Goal: Information Seeking & Learning: Find specific fact

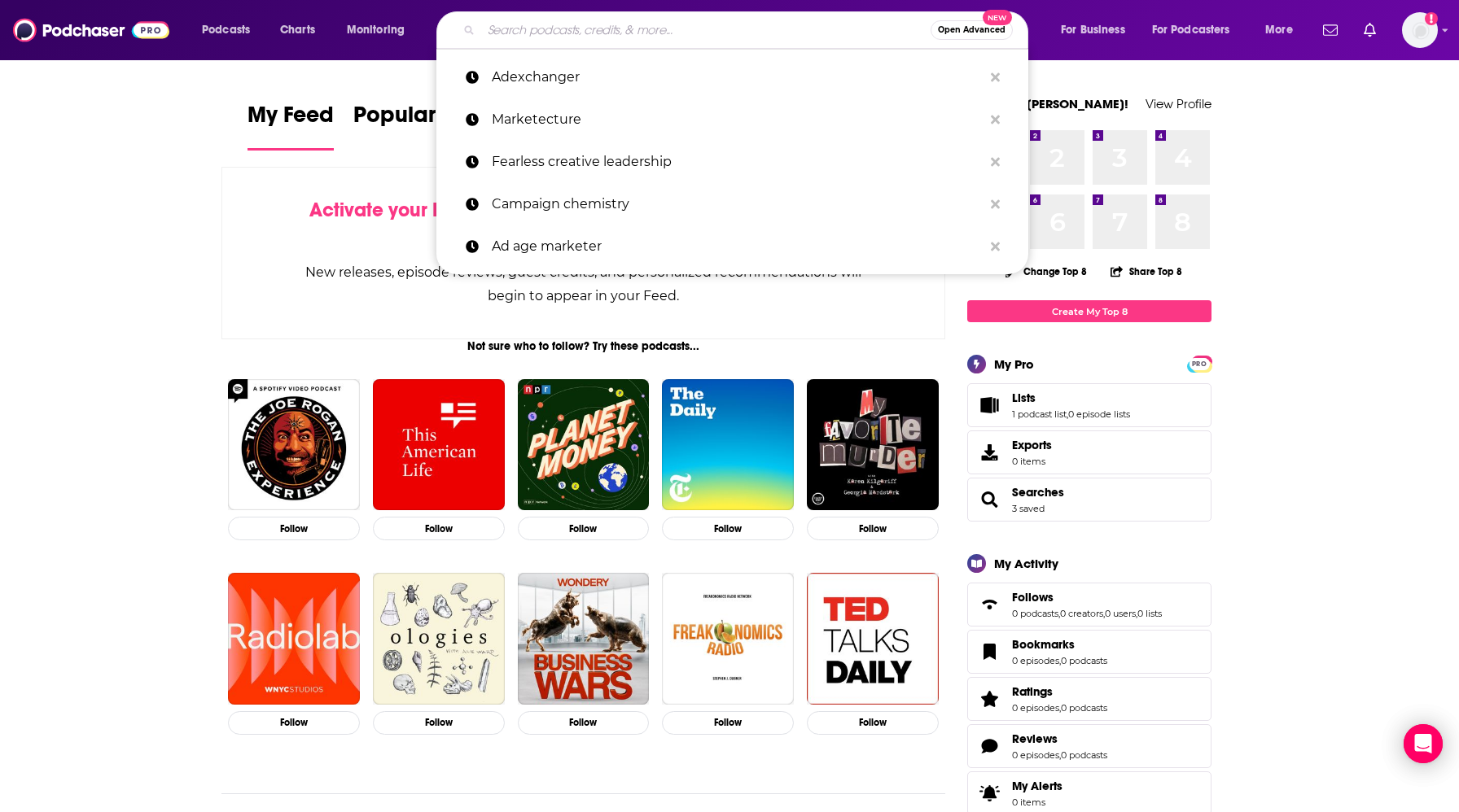
click at [567, 34] on input "Search podcasts, credits, & more..." at bounding box center [706, 30] width 450 height 26
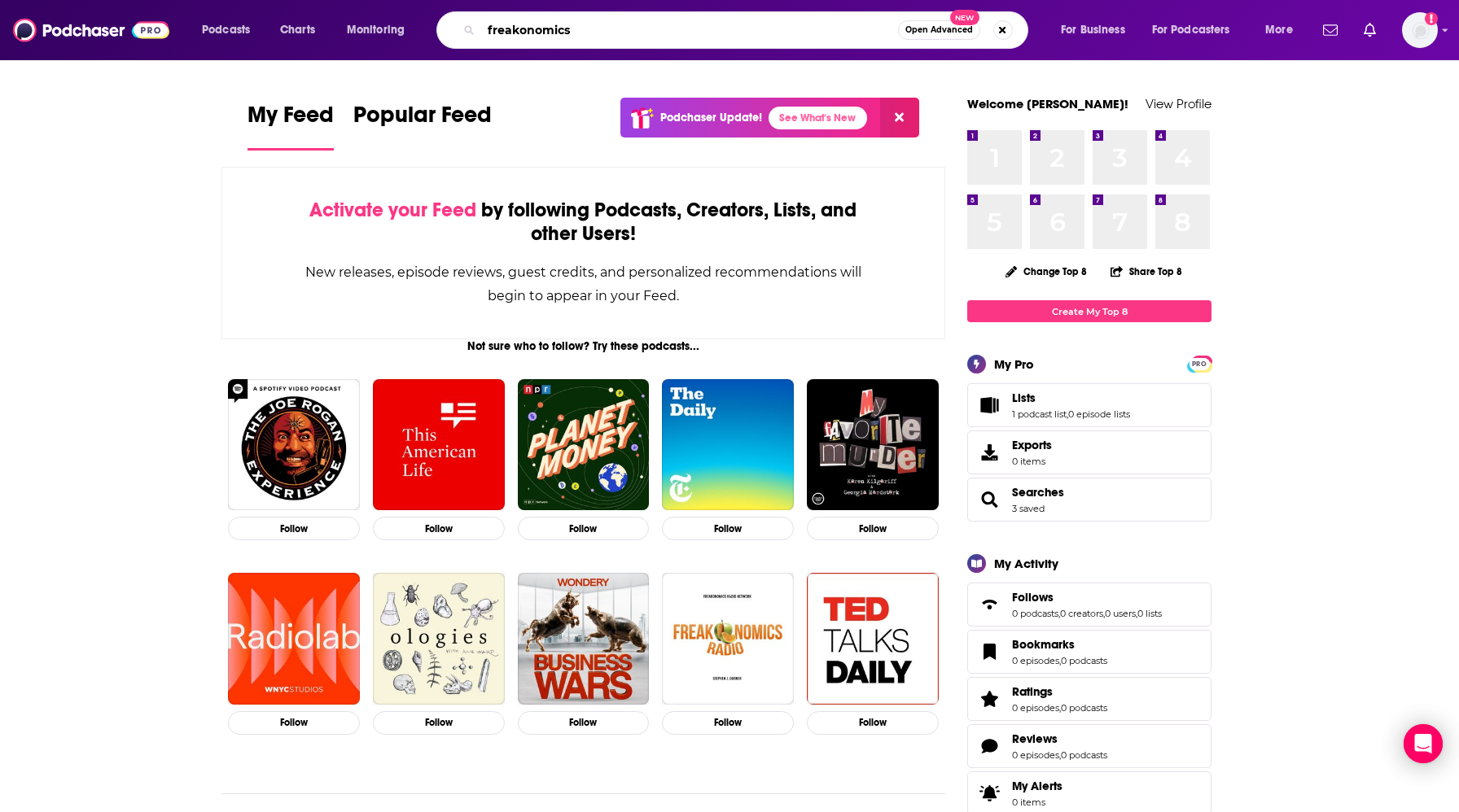
type input "freakonomics"
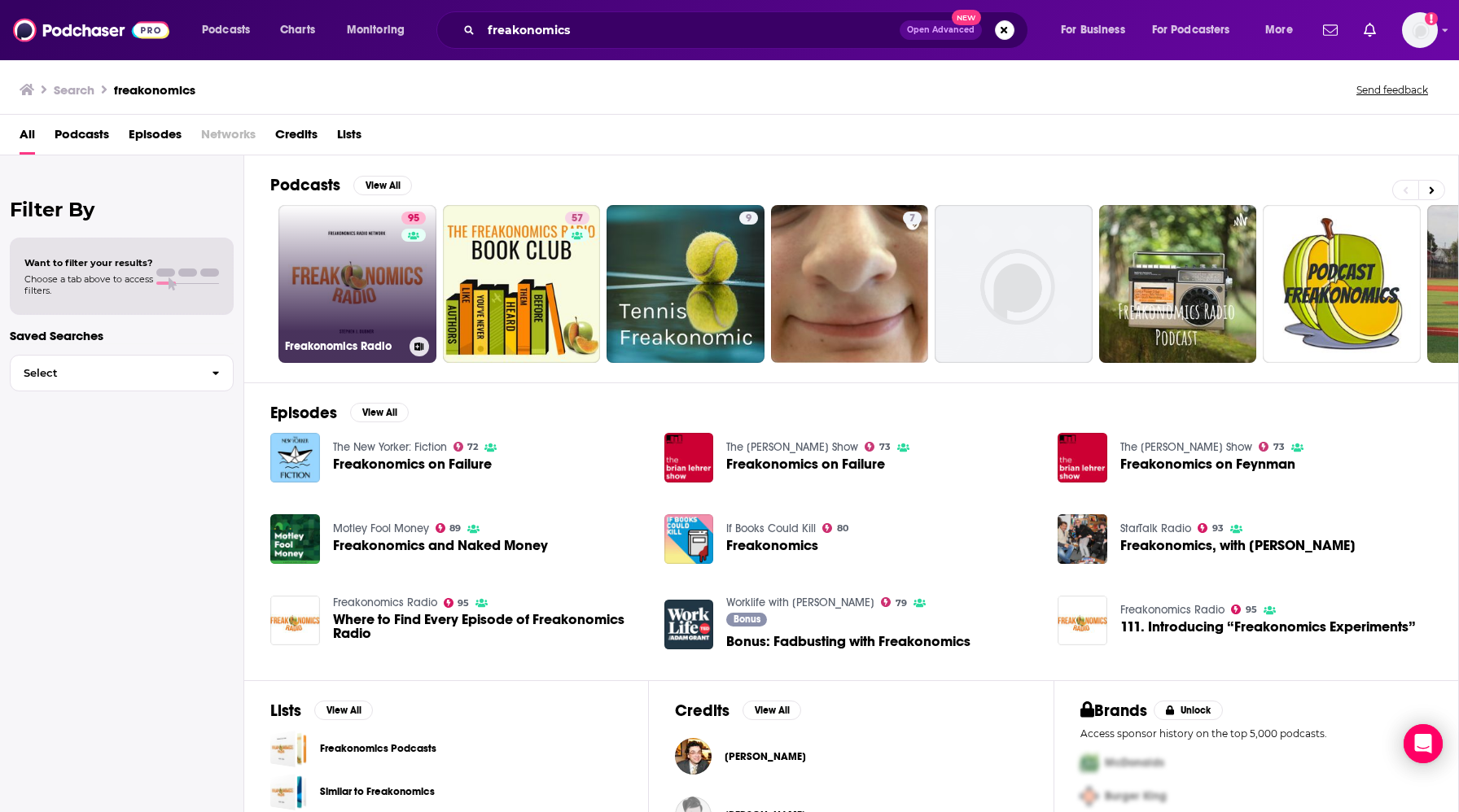
click at [326, 283] on link "95 Freakonomics Radio" at bounding box center [357, 283] width 158 height 158
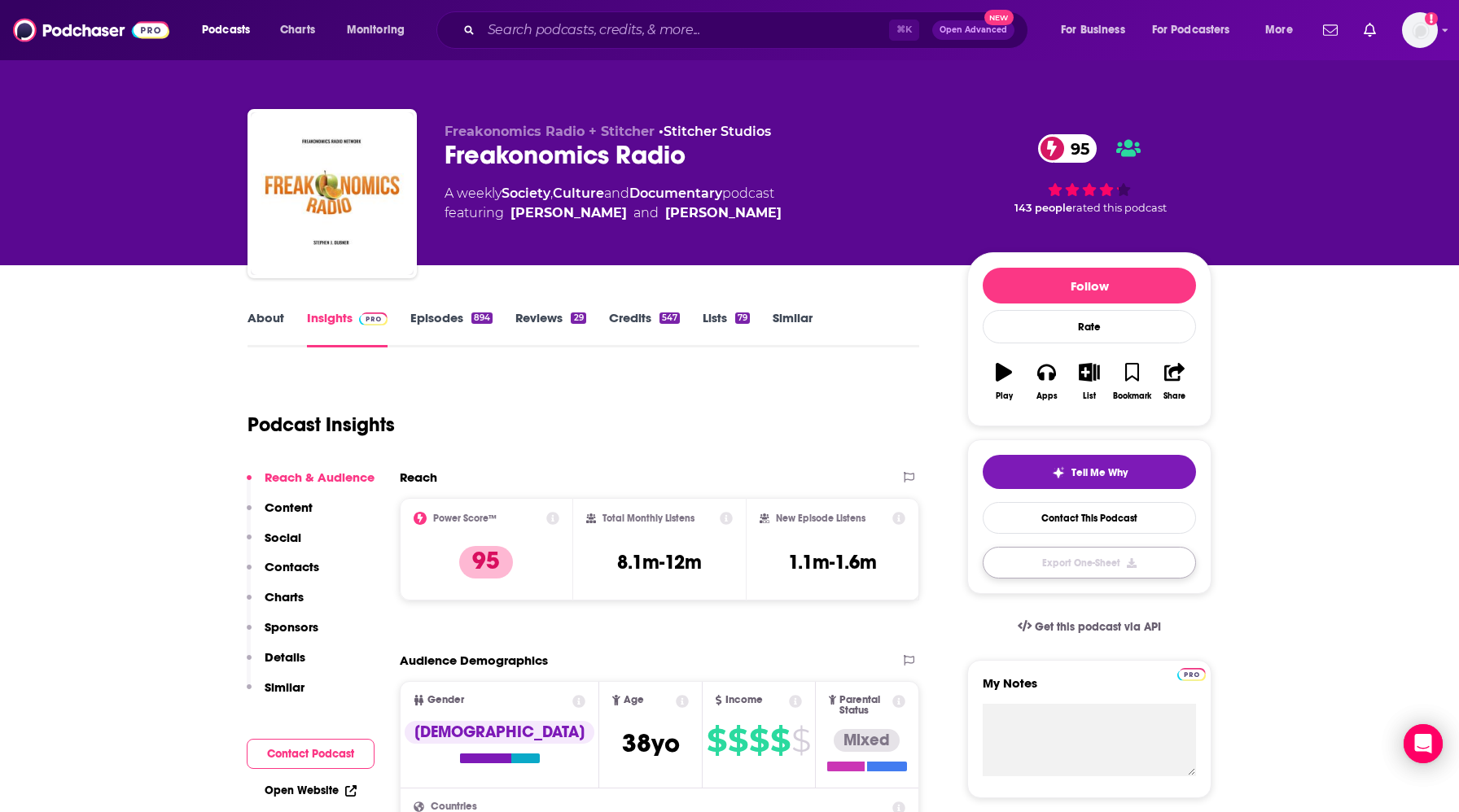
click at [1060, 572] on button "Export One-Sheet" at bounding box center [1090, 562] width 213 height 32
click at [448, 307] on div "About Insights Episodes 894 Reviews 29 Credits 547 Lists 79 Similar" at bounding box center [583, 327] width 672 height 40
click at [467, 322] on link "Episodes 894" at bounding box center [451, 328] width 82 height 37
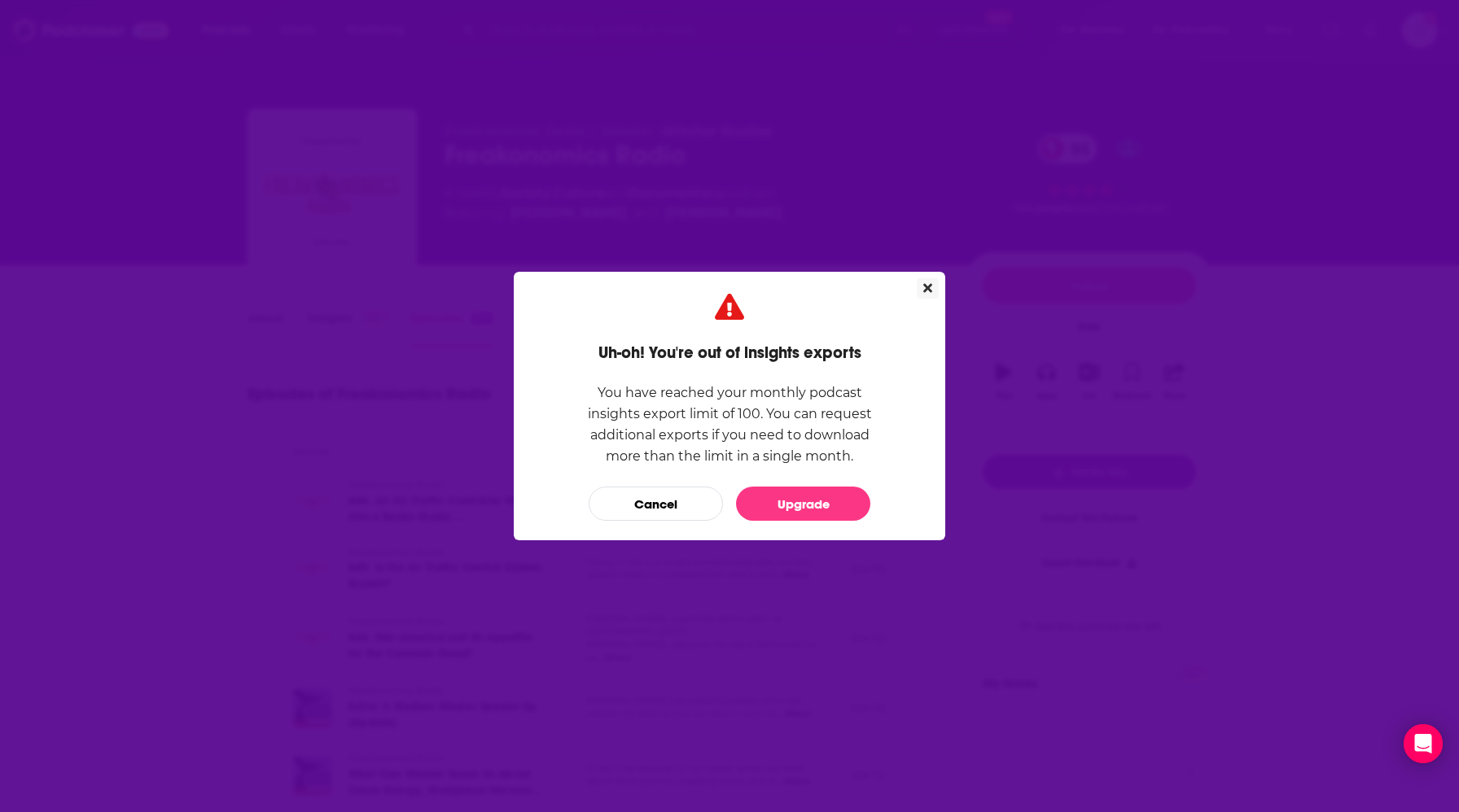
click at [928, 284] on icon "Close" at bounding box center [927, 288] width 9 height 13
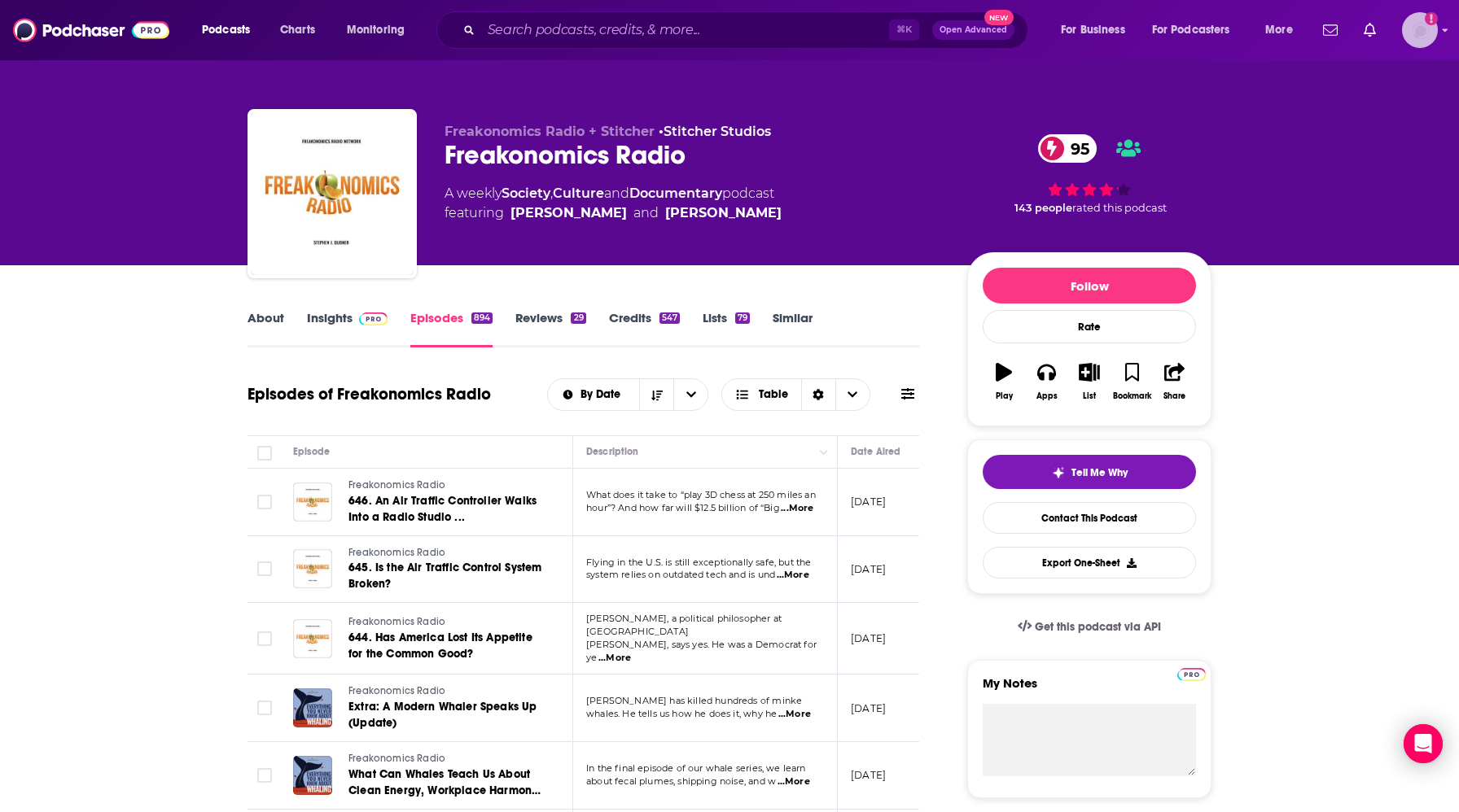
click at [1412, 35] on img "Logged in as Libby.Trese.TGI" at bounding box center [1419, 29] width 36 height 36
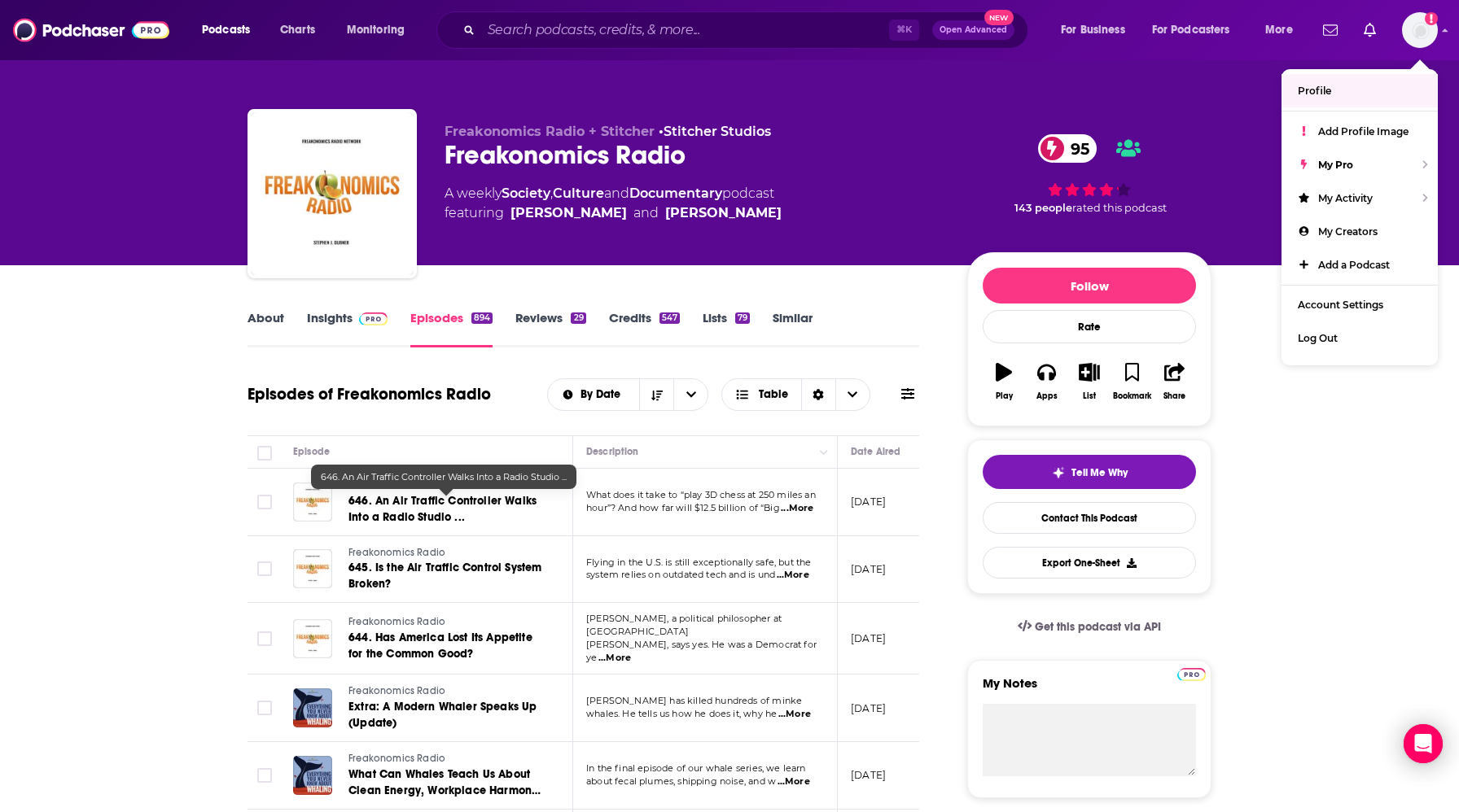
click at [392, 507] on span "646. An Air Traffic Controller Walks Into a Radio Studio ..." at bounding box center [442, 509] width 188 height 30
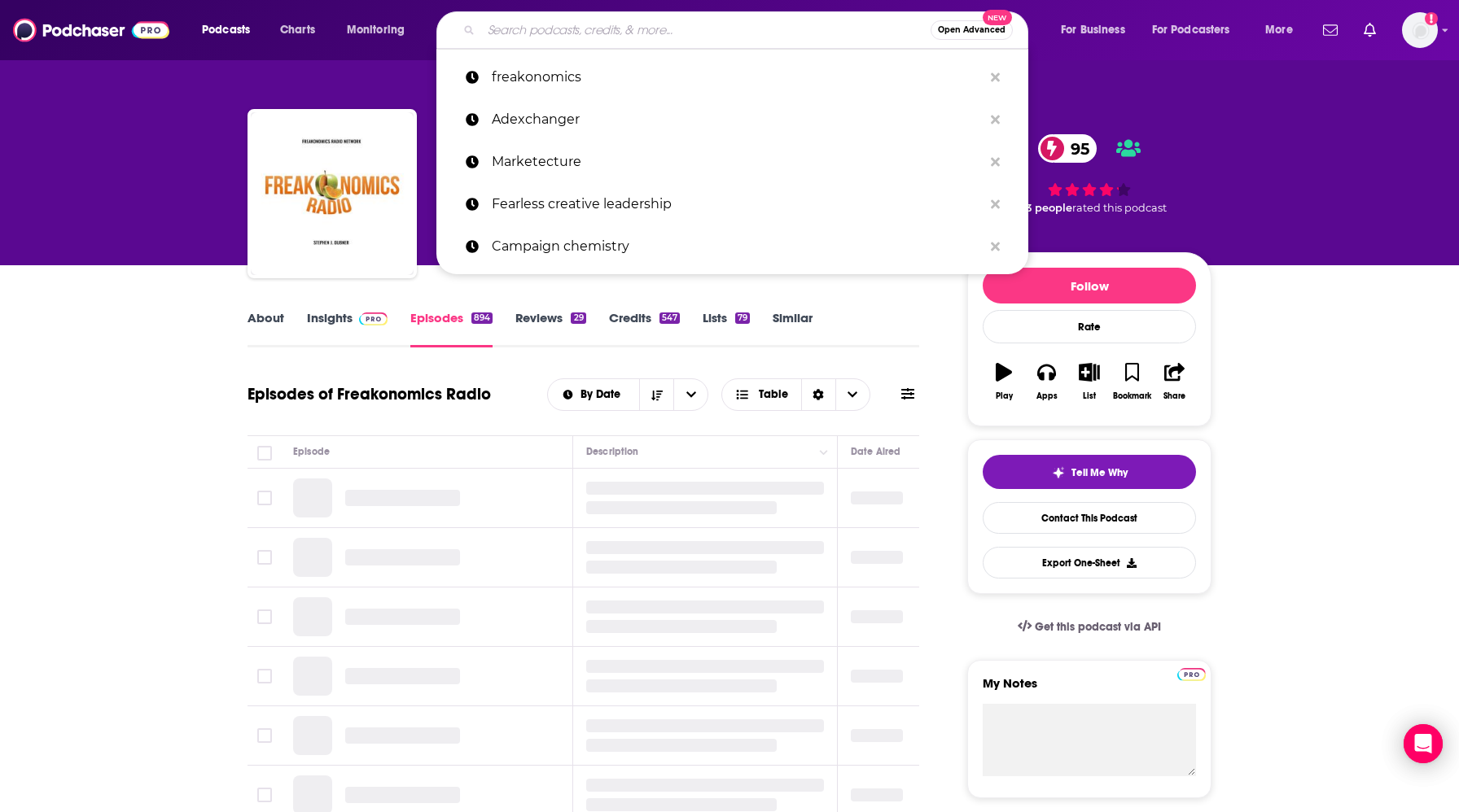
click at [667, 32] on input "Search podcasts, credits, & more..." at bounding box center [706, 30] width 450 height 26
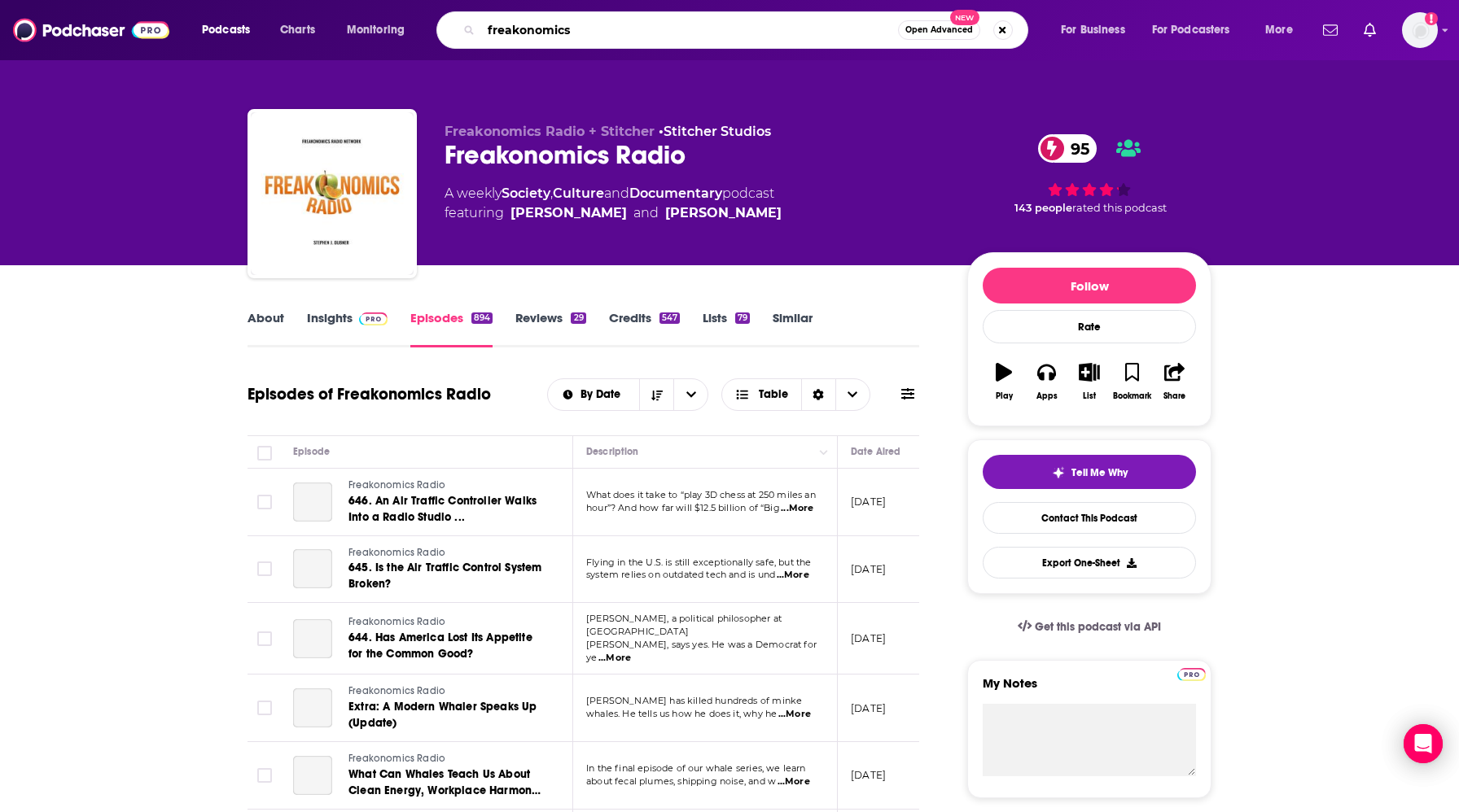
paste input "[PERSON_NAME]"
type input "freakonomics [PERSON_NAME]"
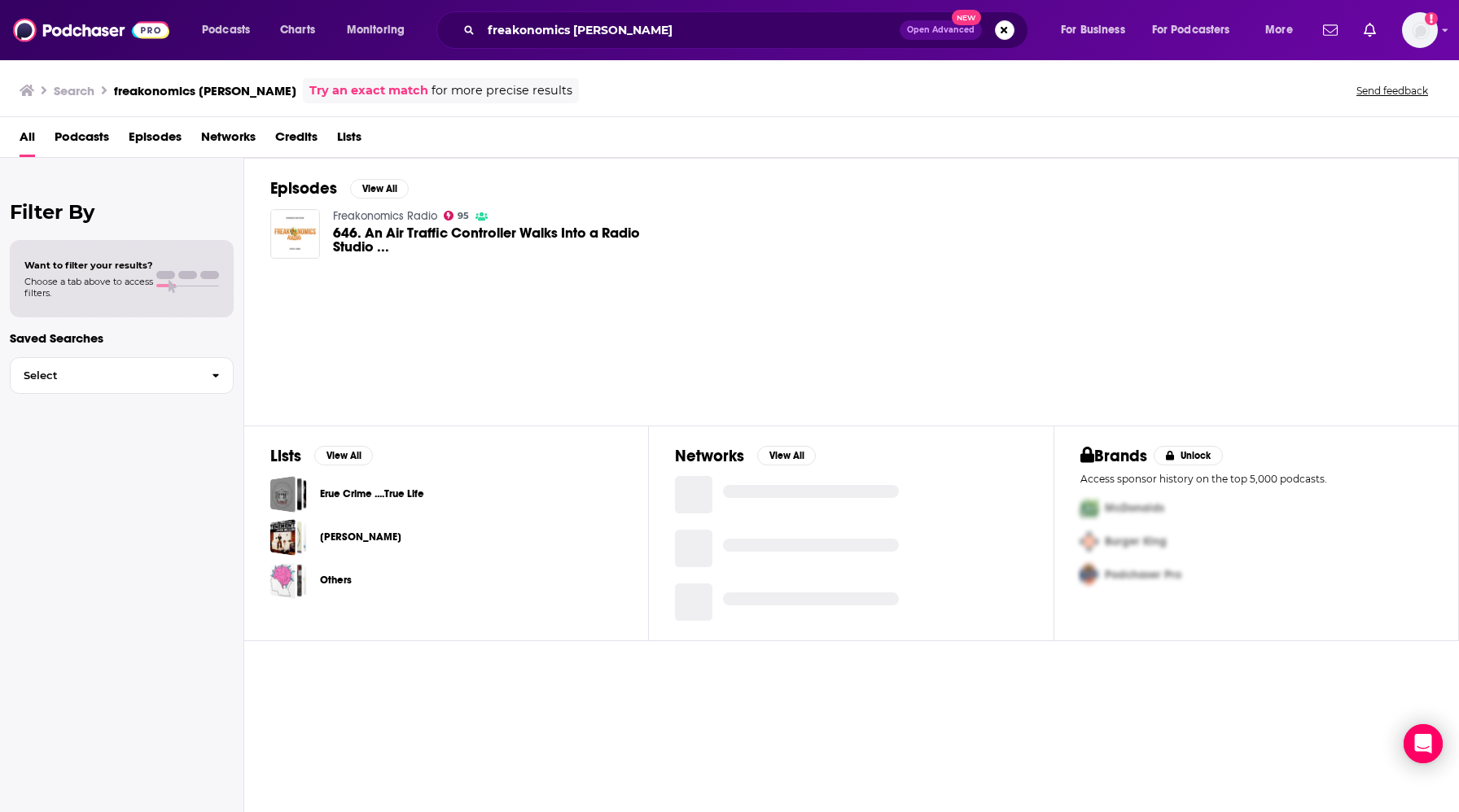
click at [420, 237] on span "646. An Air Traffic Controller Walks Into a Radio Studio ..." at bounding box center [489, 240] width 312 height 27
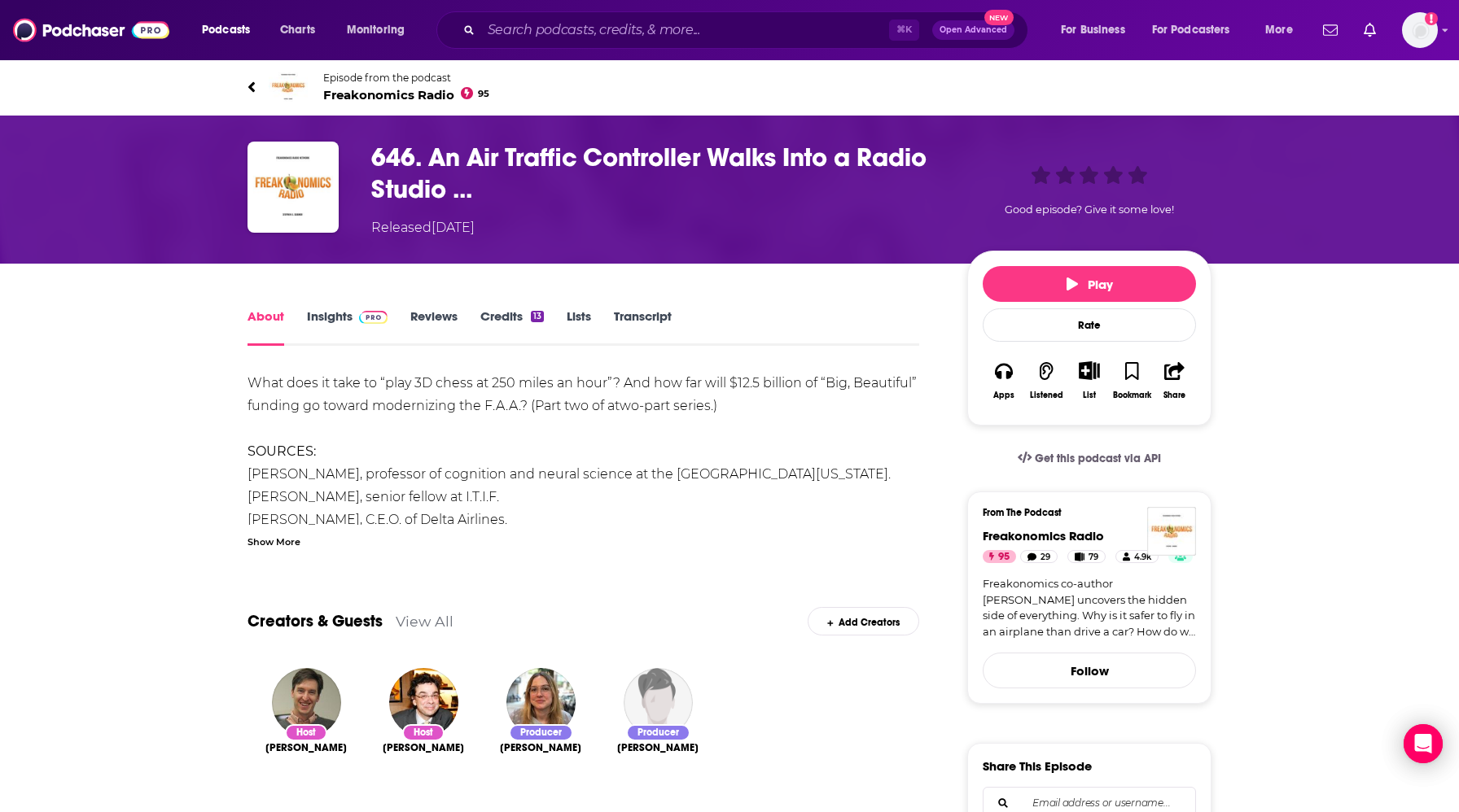
click at [509, 317] on link "Credits 13" at bounding box center [512, 326] width 64 height 37
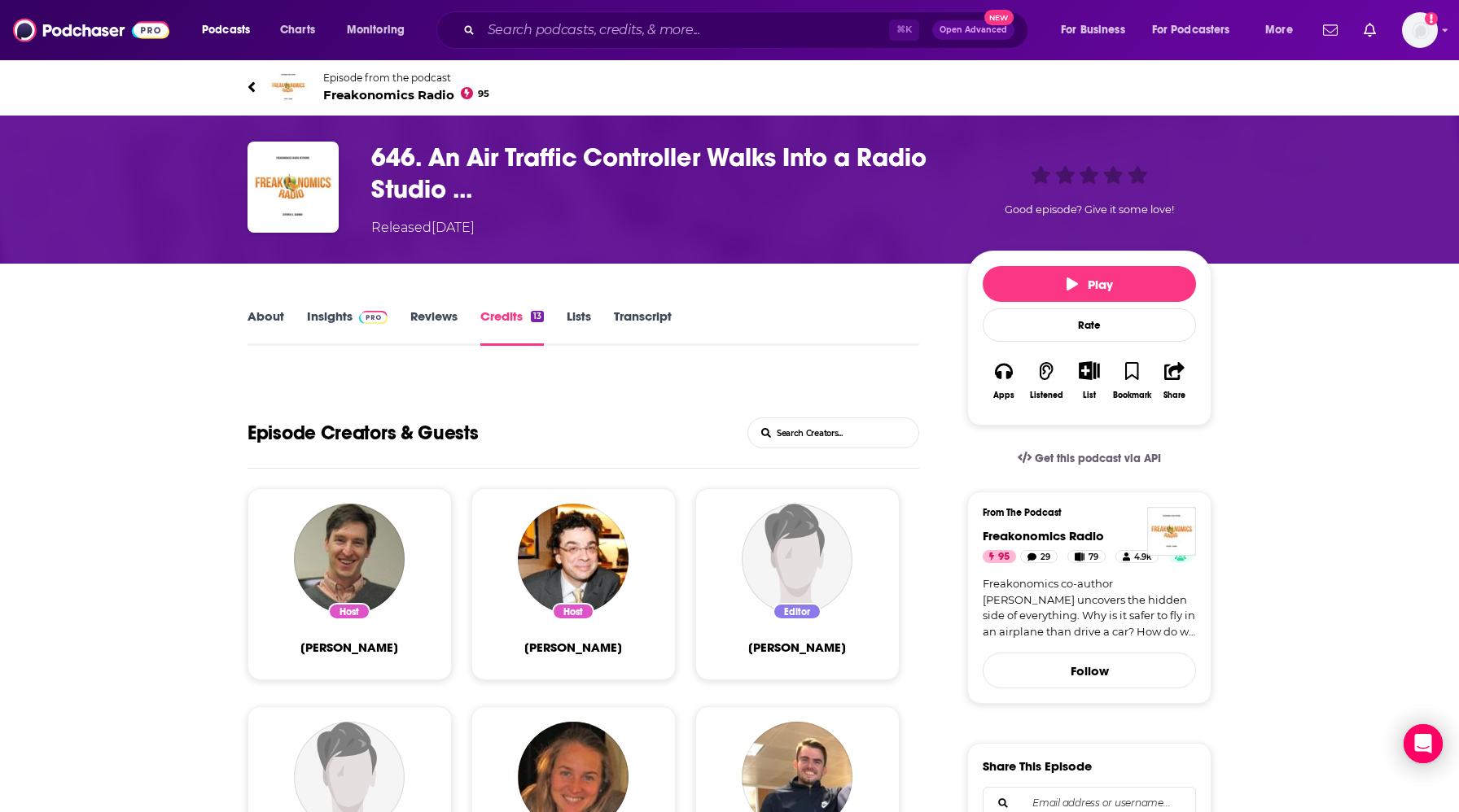
click at [254, 318] on link "About" at bounding box center [265, 326] width 36 height 37
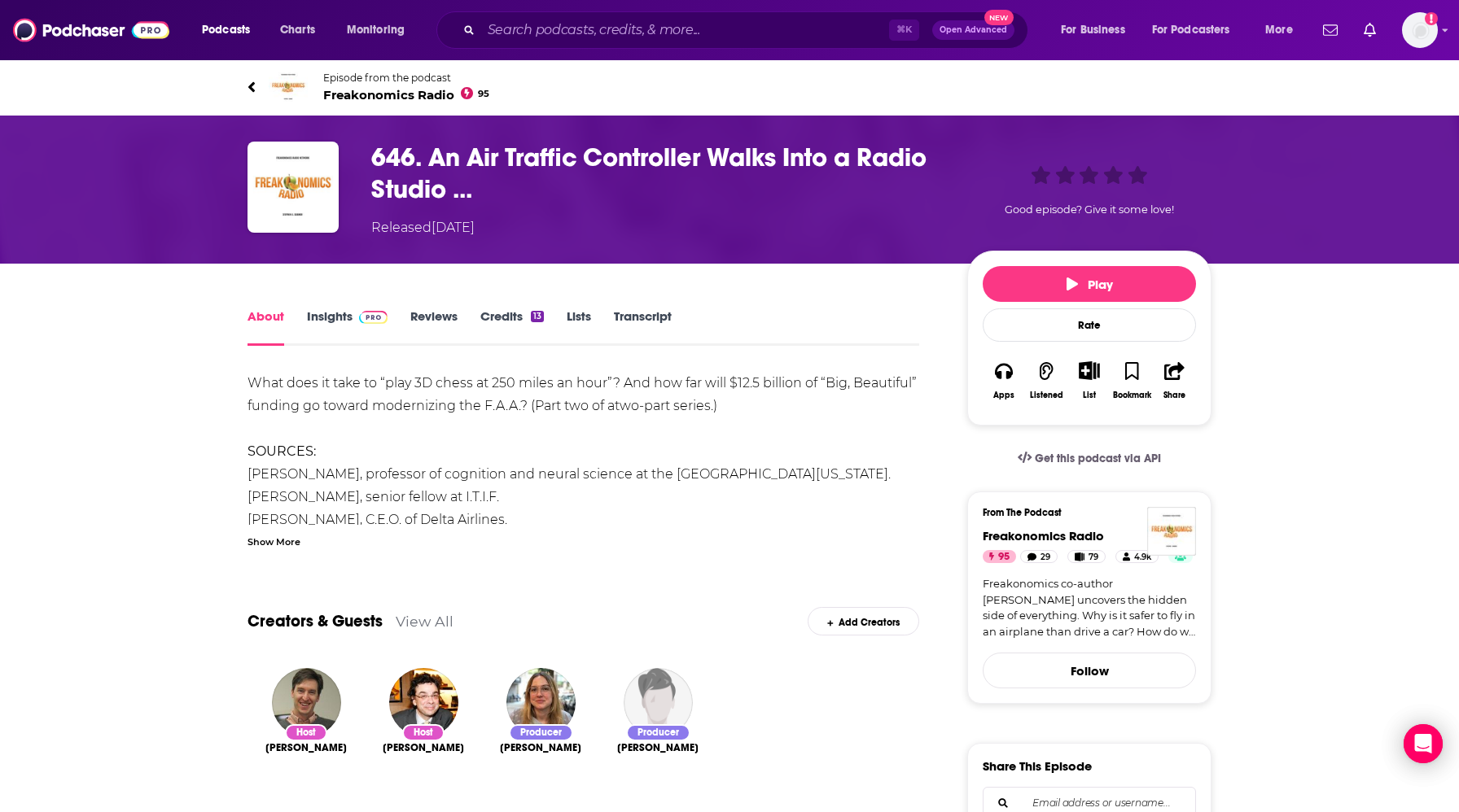
click at [654, 320] on link "Transcript" at bounding box center [642, 326] width 57 height 37
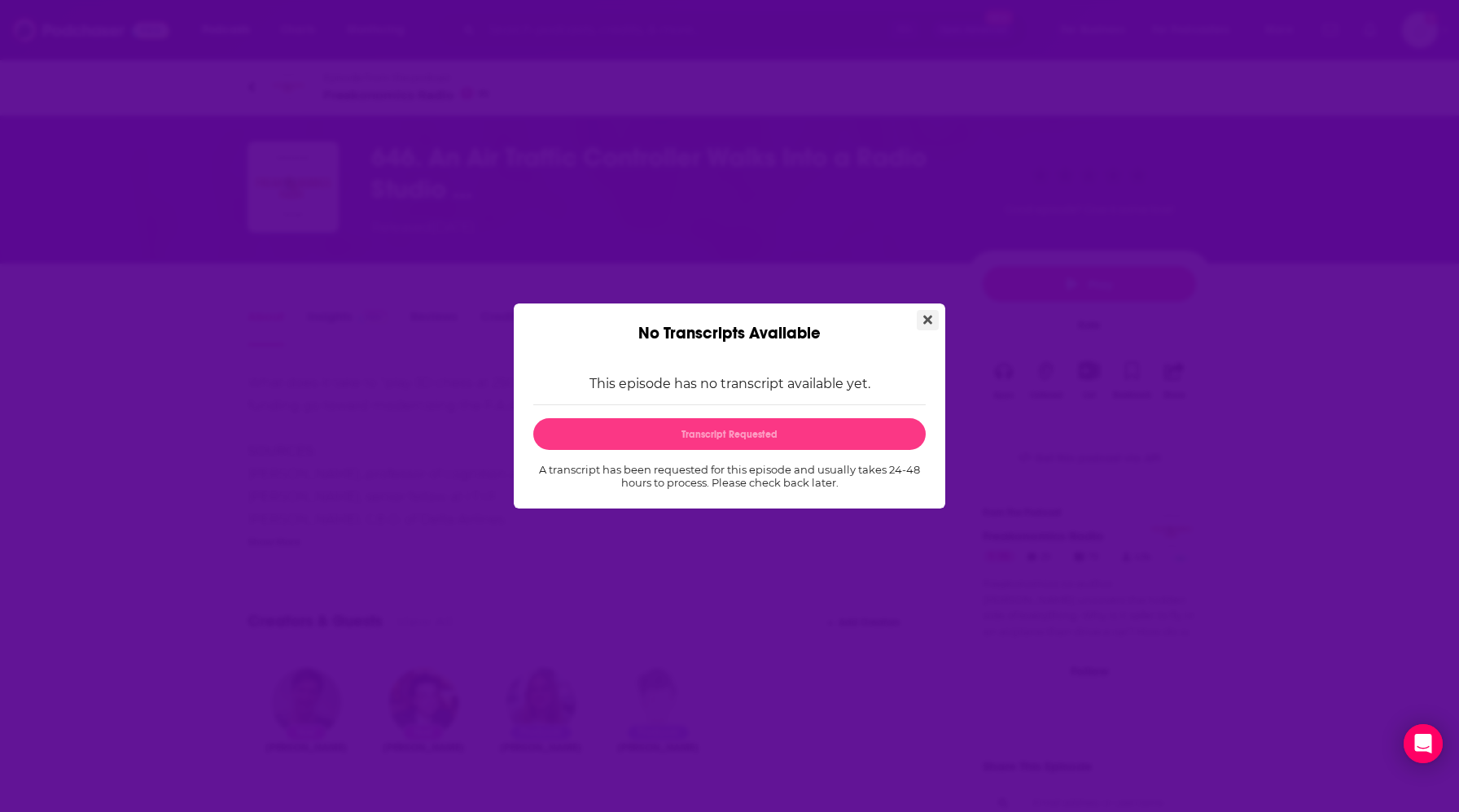
click at [930, 315] on icon "Close" at bounding box center [927, 320] width 9 height 9
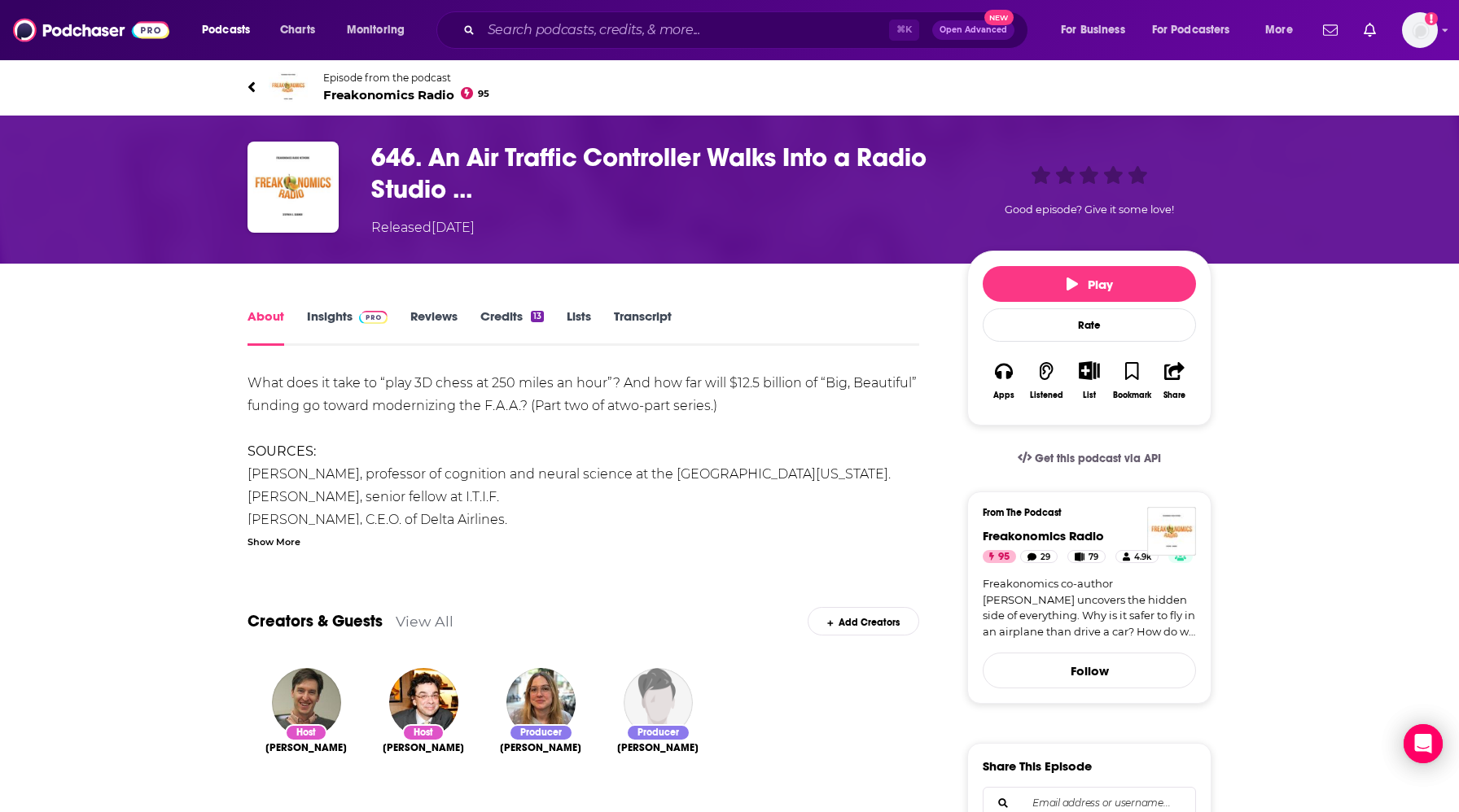
click at [341, 324] on link "Insights" at bounding box center [347, 326] width 80 height 37
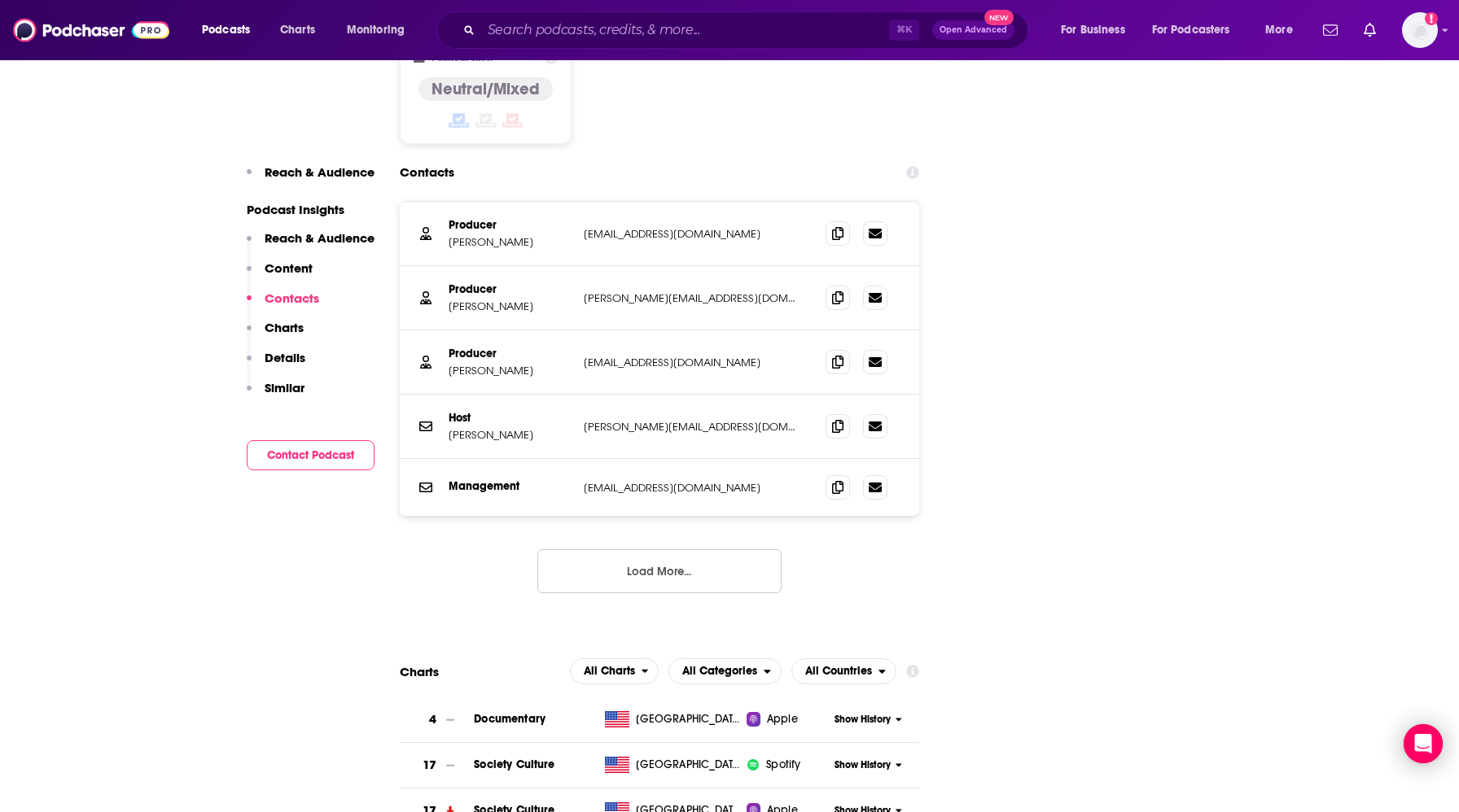
scroll to position [1629, 0]
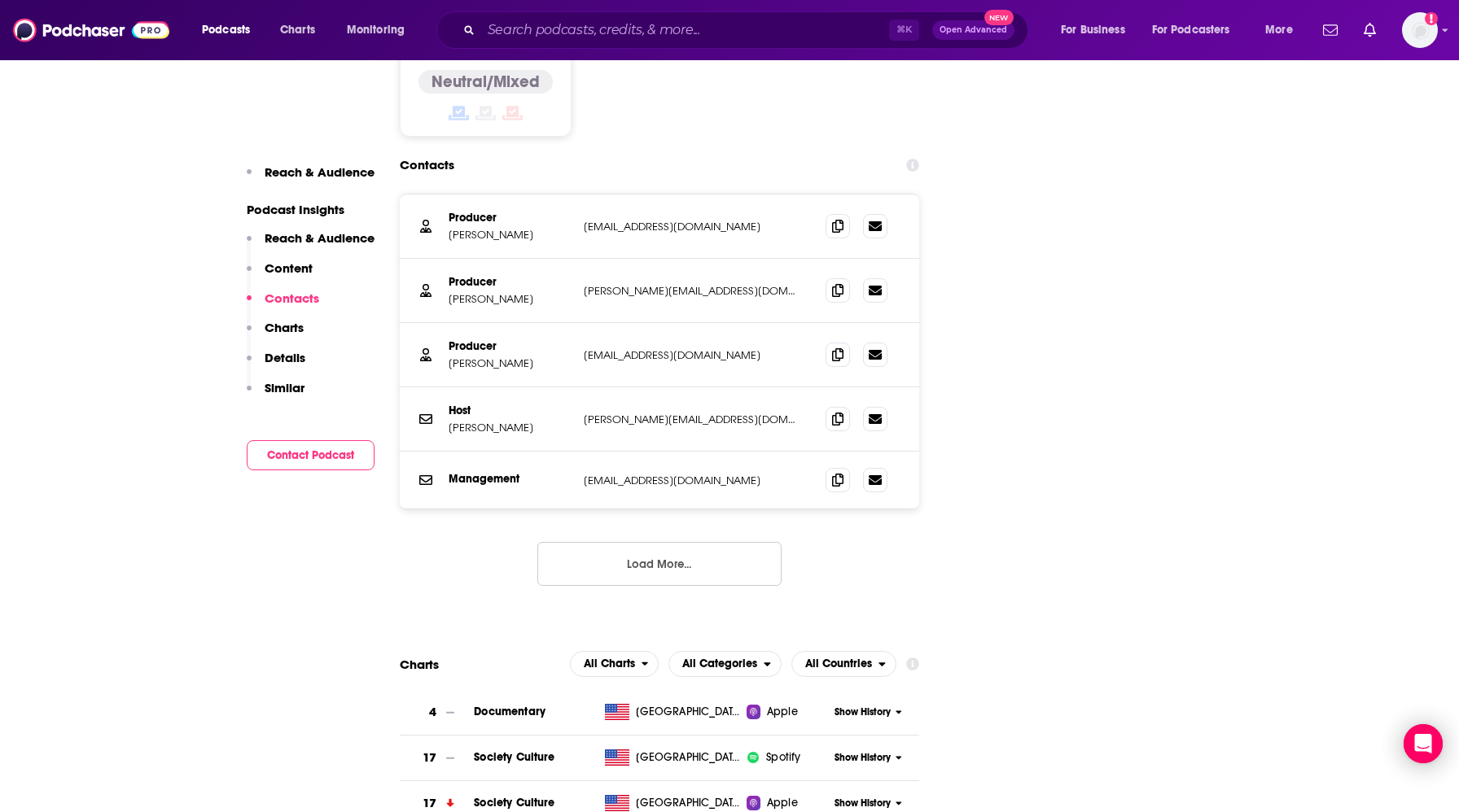
click at [657, 542] on button "Load More..." at bounding box center [659, 564] width 244 height 44
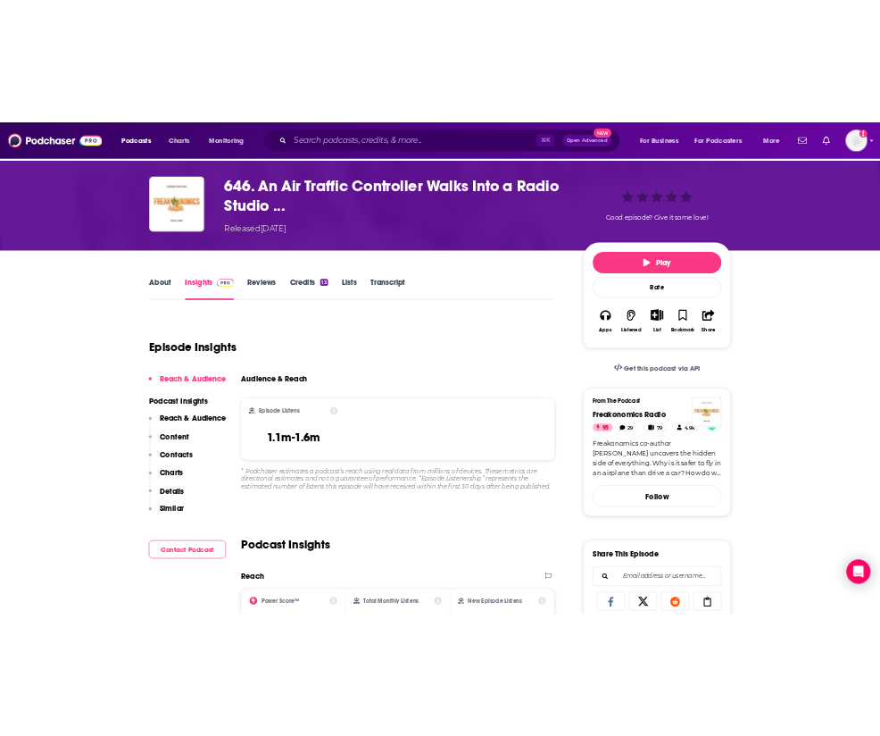
scroll to position [0, 0]
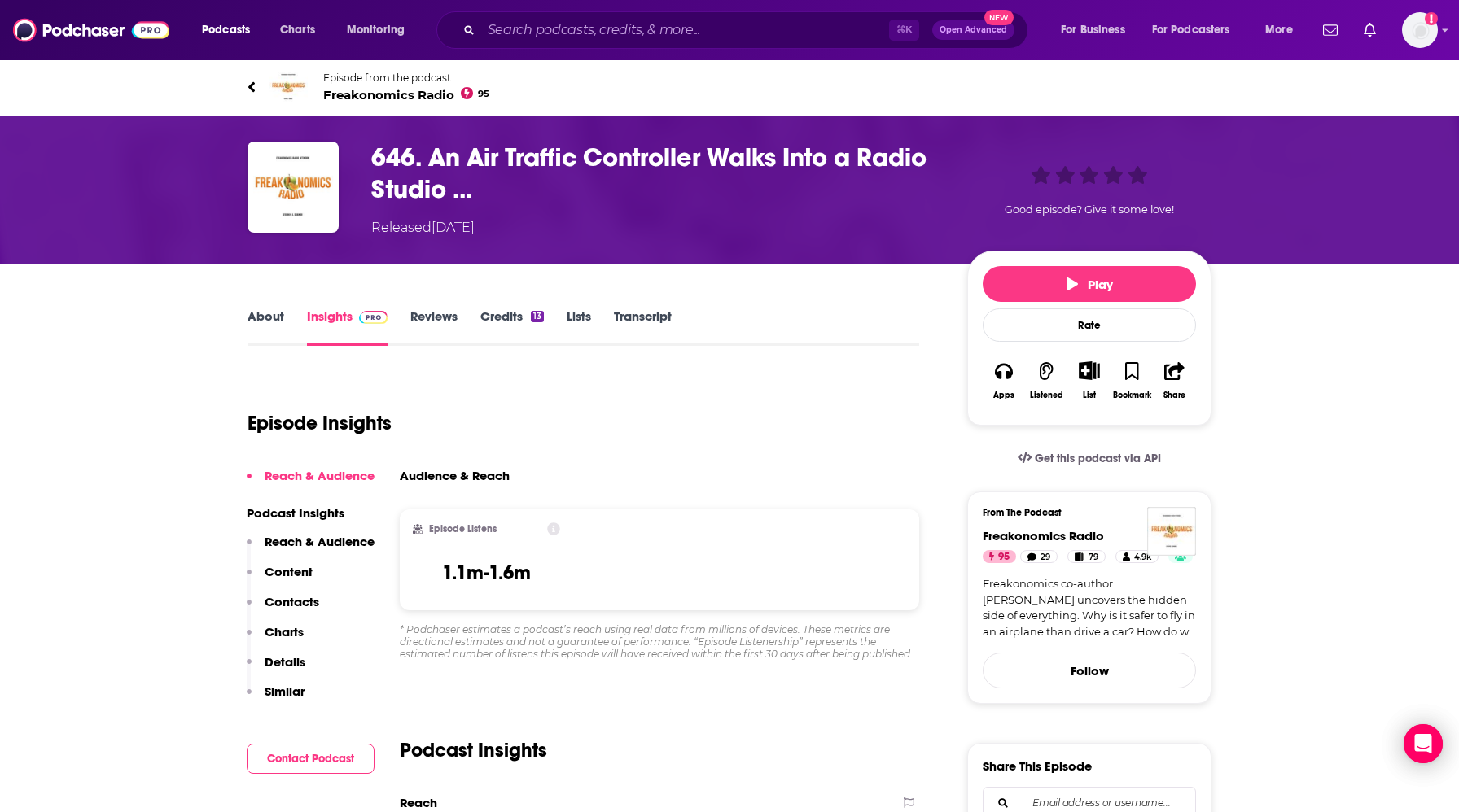
click at [1451, 42] on div "Podcasts Charts Monitoring ⌘ K Open Advanced New For Business For Podcasters Mo…" at bounding box center [730, 30] width 1459 height 60
click at [1443, 42] on div "Podcasts Charts Monitoring ⌘ K Open Advanced New For Business For Podcasters Mo…" at bounding box center [730, 30] width 1459 height 60
click at [1433, 35] on img "Logged in as Libby.Trese.TGI" at bounding box center [1419, 29] width 36 height 36
